Goal: Task Accomplishment & Management: Manage account settings

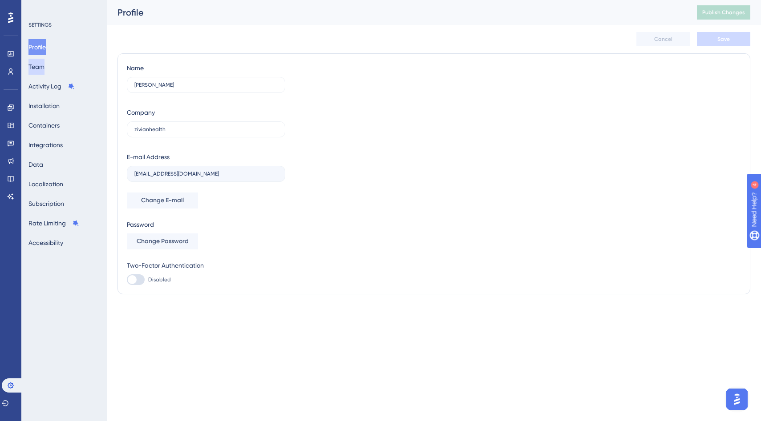
click at [44, 68] on button "Team" at bounding box center [36, 67] width 16 height 16
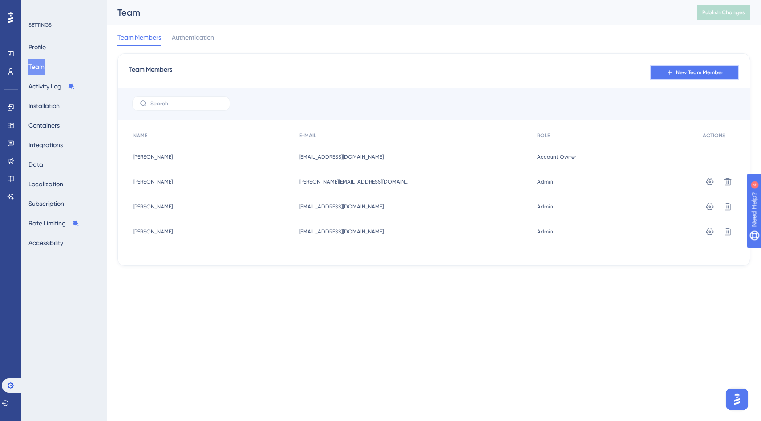
click at [689, 70] on span "New Team Member" at bounding box center [699, 72] width 47 height 7
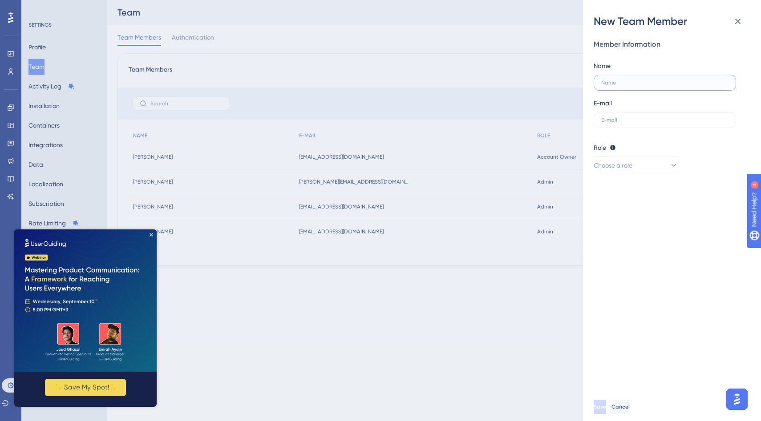
click at [646, 85] on input "text" at bounding box center [664, 83] width 127 height 6
click at [636, 122] on input "text" at bounding box center [664, 120] width 127 height 6
paste input "[EMAIL_ADDRESS][DOMAIN_NAME]"
type input "[EMAIL_ADDRESS][DOMAIN_NAME]"
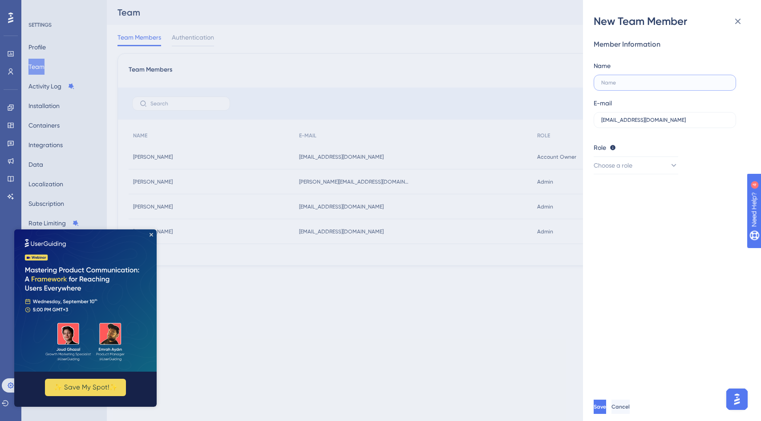
click at [623, 81] on input "text" at bounding box center [664, 83] width 127 height 6
type input "[PERSON_NAME]"
click at [644, 169] on button "Choose a role" at bounding box center [636, 166] width 85 height 18
click at [624, 212] on span "Publisher" at bounding box center [612, 210] width 26 height 11
click at [606, 405] on button "Save" at bounding box center [600, 407] width 12 height 14
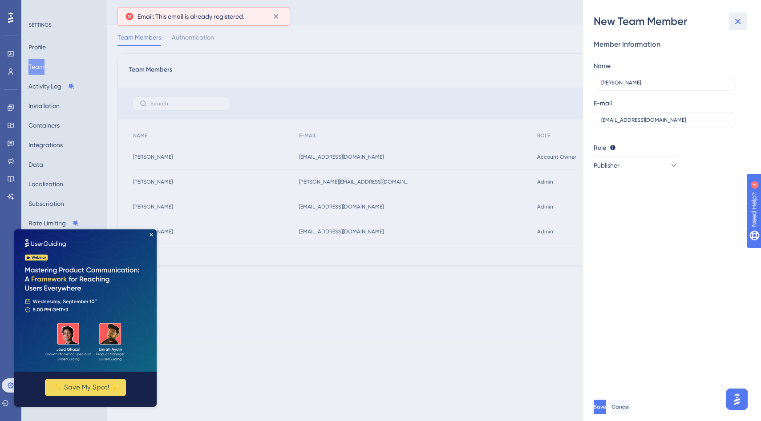
click at [740, 25] on icon at bounding box center [737, 21] width 11 height 11
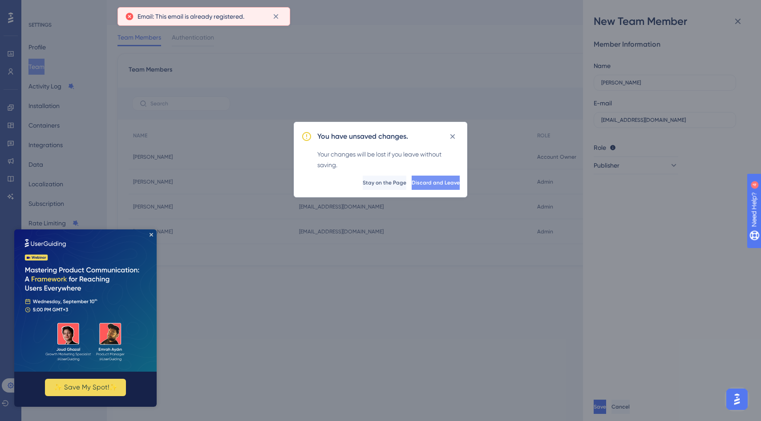
click at [421, 184] on span "Discard and Leave" at bounding box center [436, 182] width 48 height 7
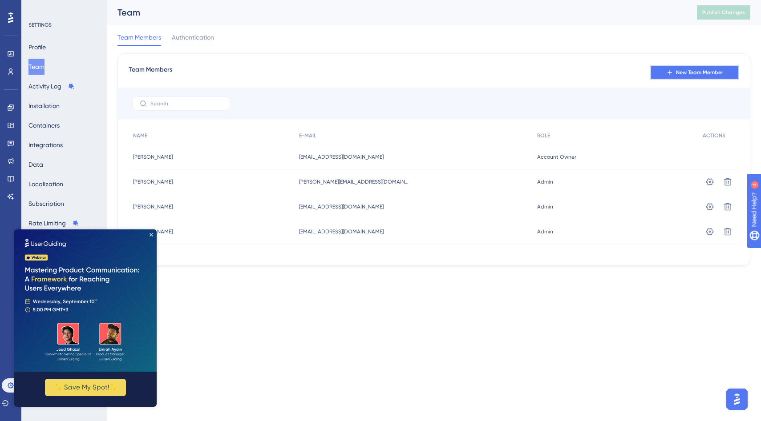
click at [685, 74] on span "New Team Member" at bounding box center [699, 72] width 47 height 7
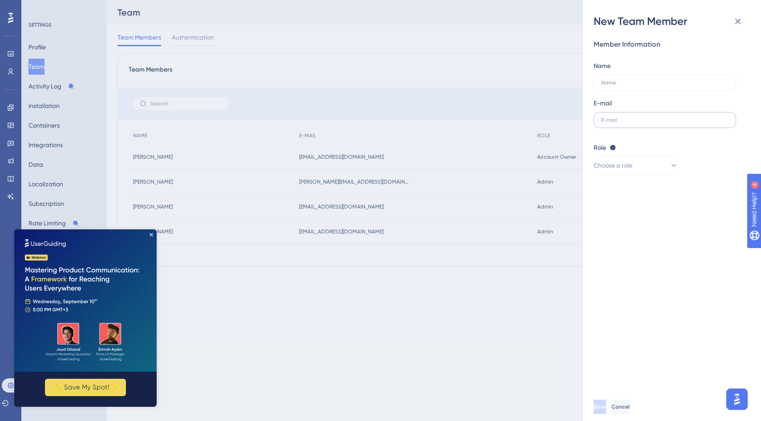
click at [625, 114] on label at bounding box center [665, 120] width 142 height 16
click at [625, 117] on input "text" at bounding box center [664, 120] width 127 height 6
paste input "[EMAIL_ADDRESS][DOMAIN_NAME]"
type input "[EMAIL_ADDRESS][DOMAIN_NAME]"
click at [623, 80] on input "text" at bounding box center [664, 83] width 127 height 6
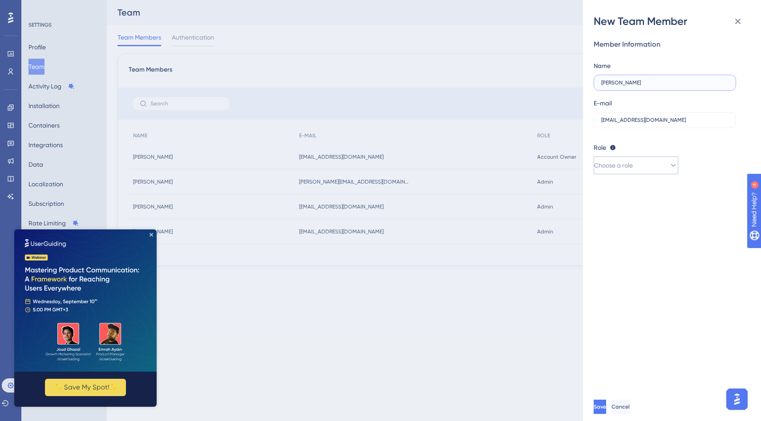
type input "[PERSON_NAME]"
click at [632, 169] on span "Choose a role" at bounding box center [613, 165] width 39 height 11
click at [619, 212] on span "Publisher" at bounding box center [612, 210] width 26 height 11
click at [607, 407] on span "Save" at bounding box center [600, 407] width 12 height 7
